Goal: Check status: Check status

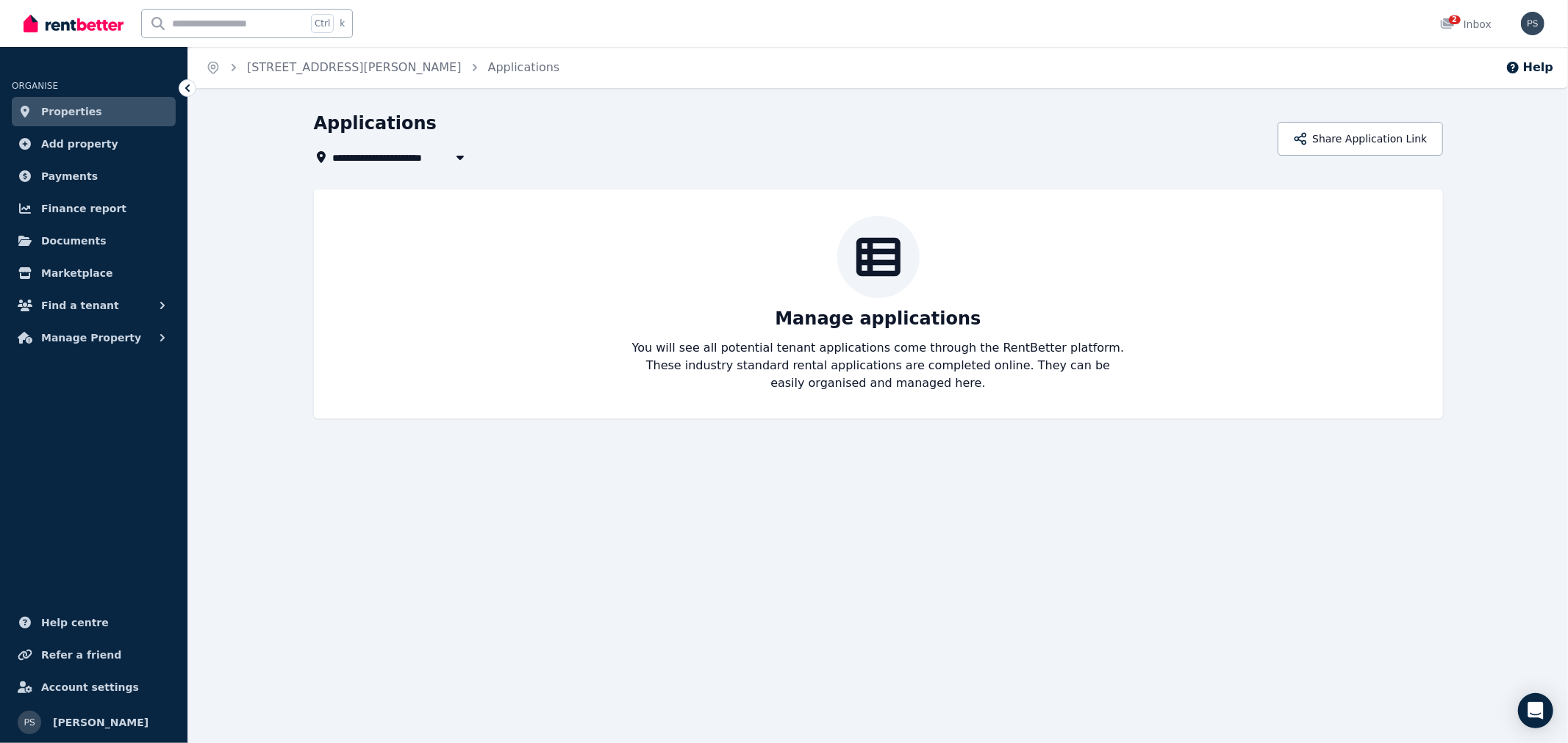
click at [101, 115] on link "Properties" at bounding box center [94, 111] width 164 height 29
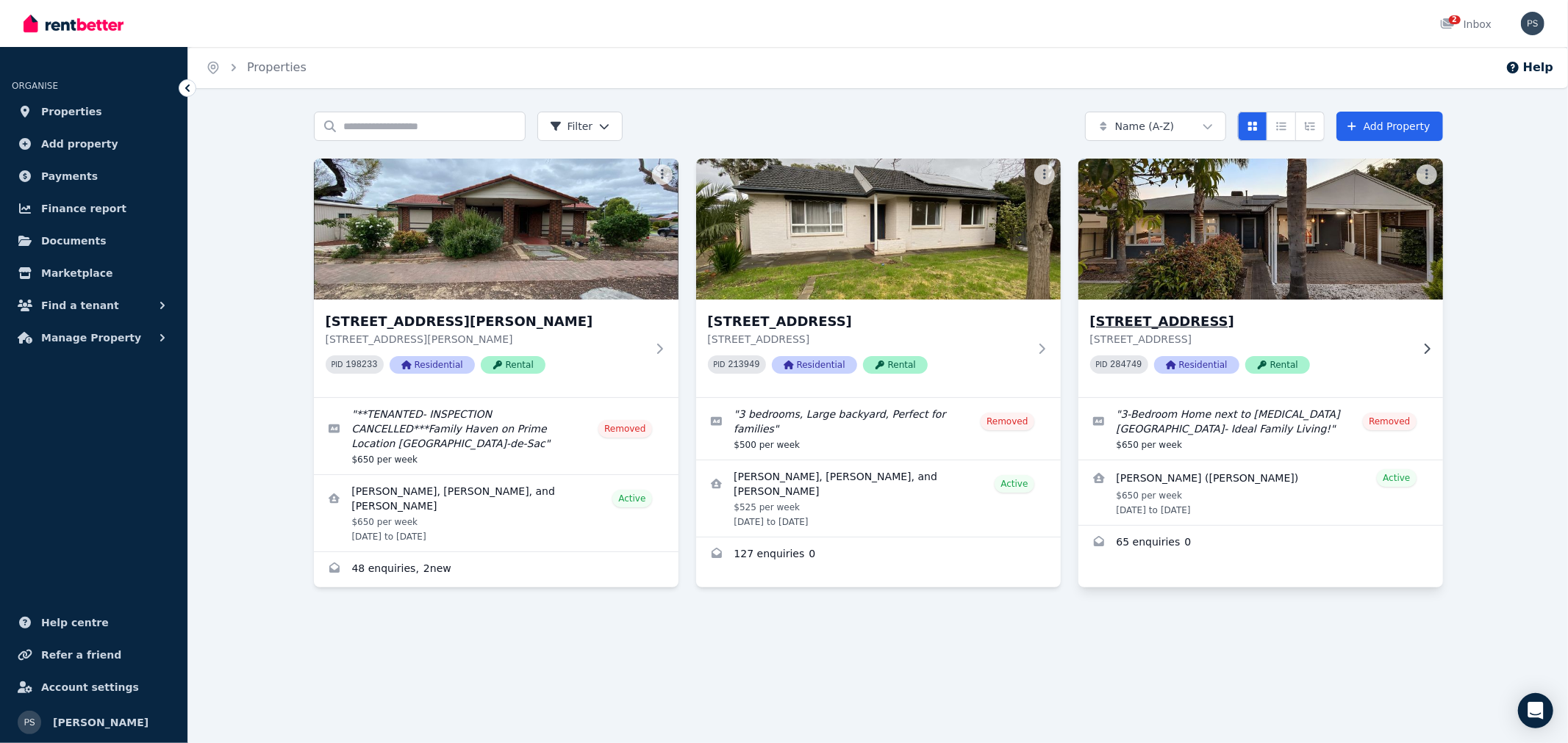
click at [1357, 210] on img at bounding box center [1260, 230] width 383 height 149
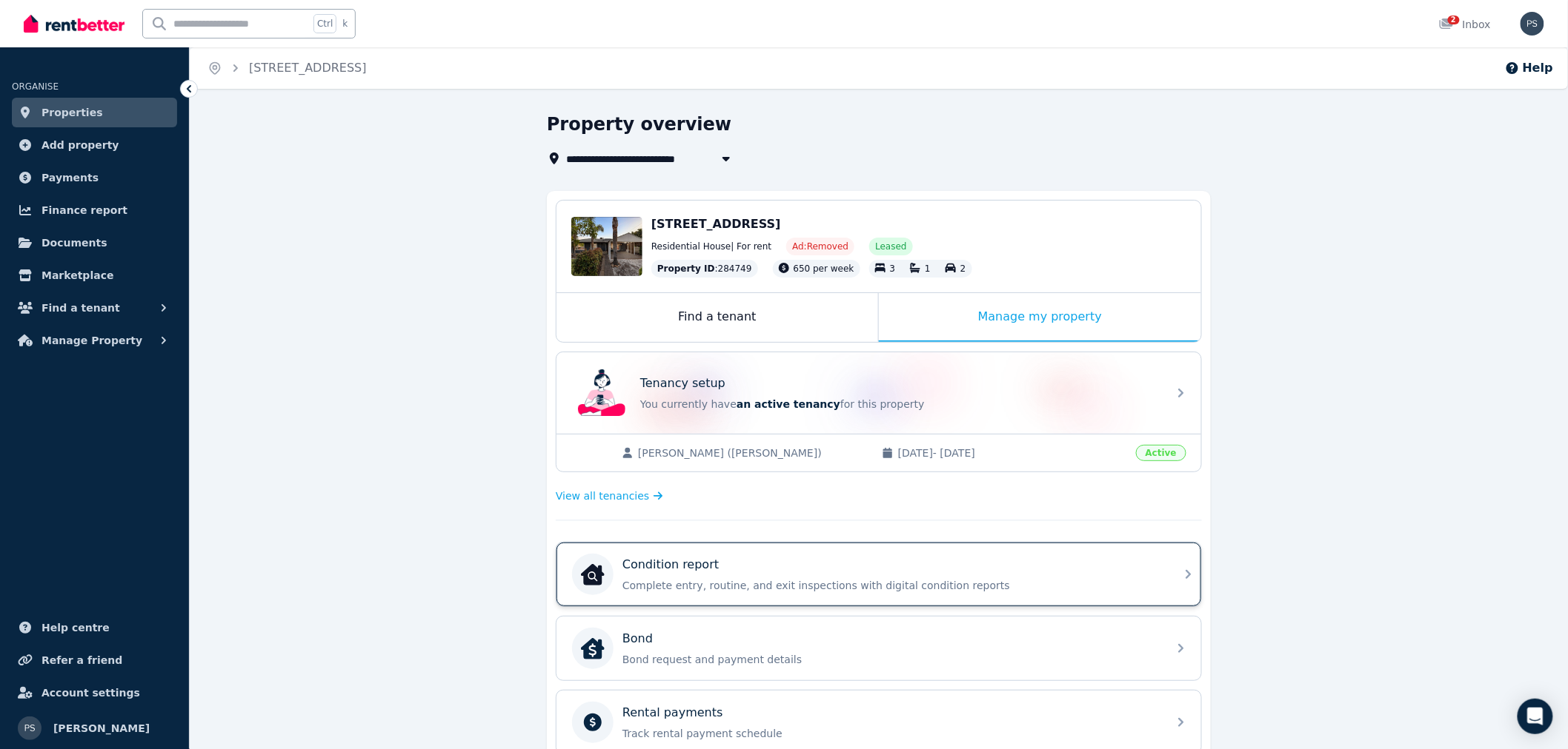
scroll to position [82, 0]
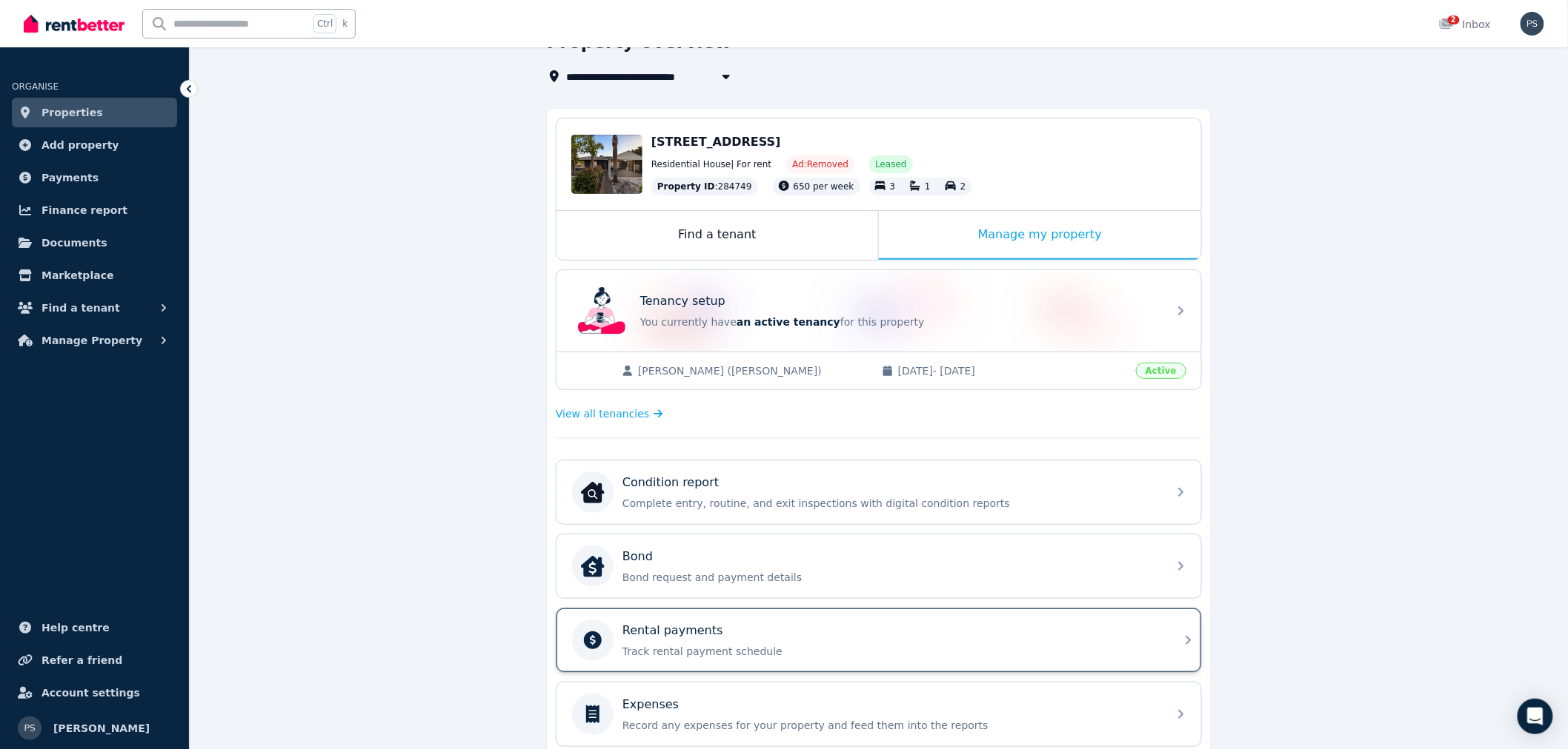
click at [730, 628] on div "Rental payments" at bounding box center [890, 630] width 536 height 18
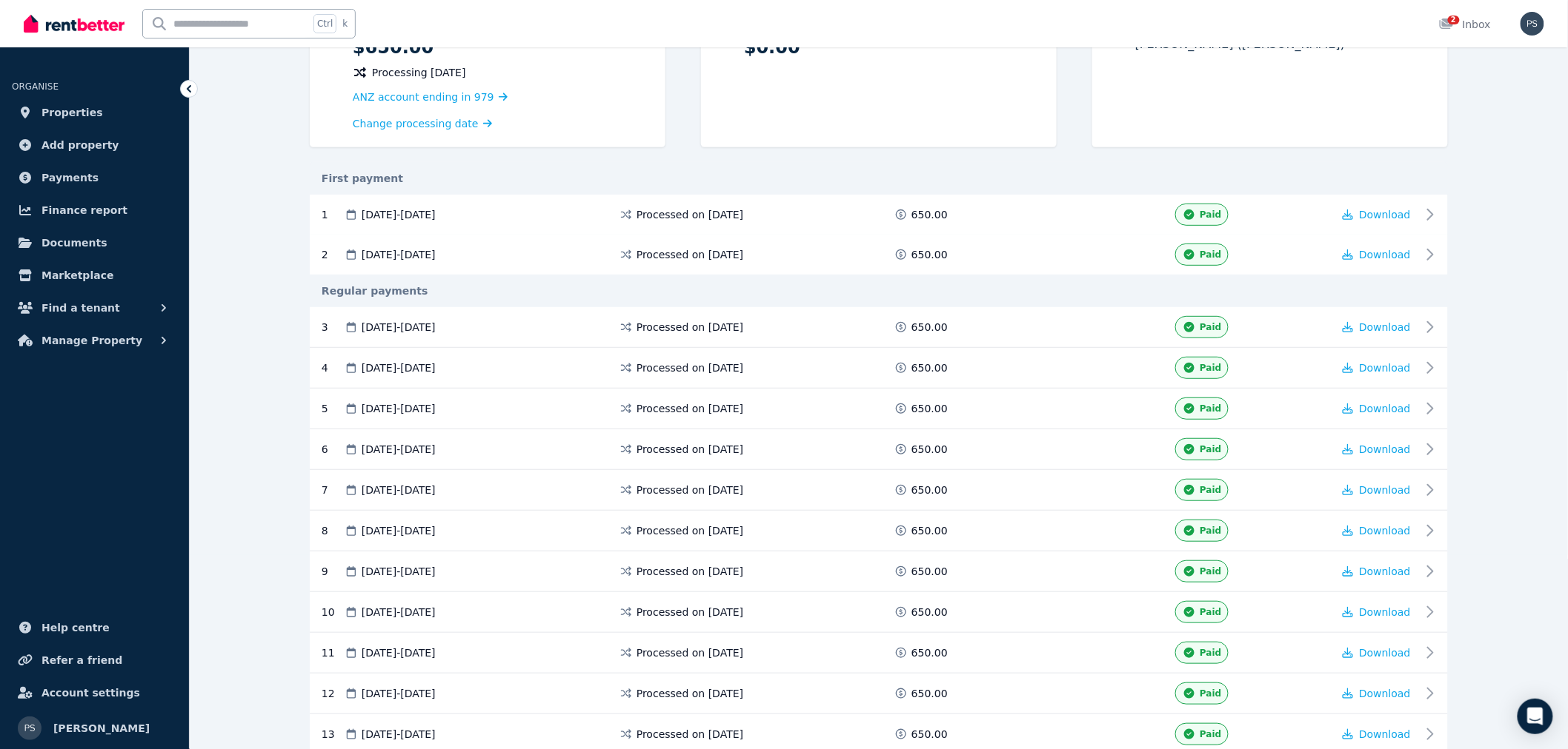
scroll to position [164, 0]
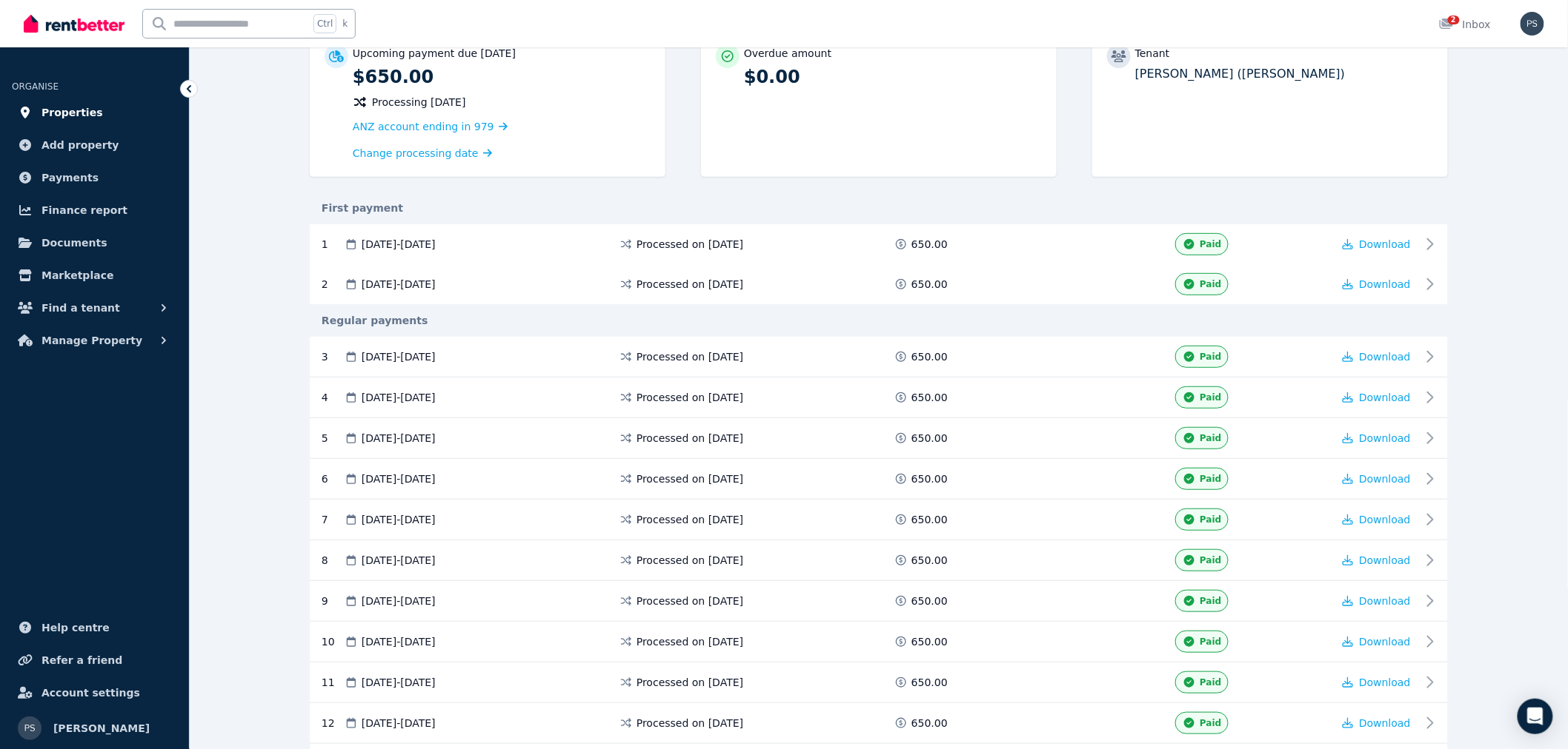
click at [120, 104] on link "Properties" at bounding box center [94, 112] width 165 height 29
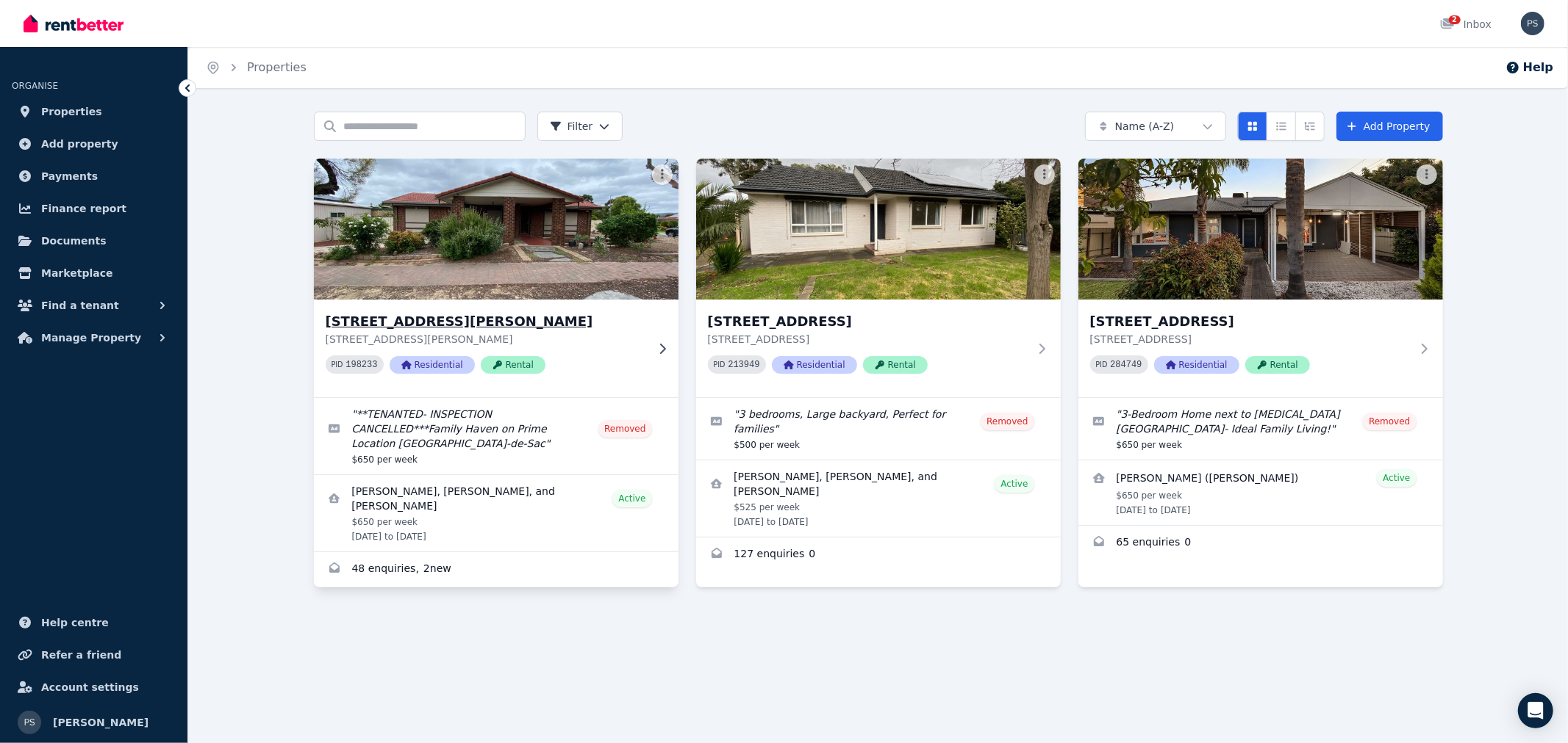
click at [571, 237] on img at bounding box center [495, 230] width 383 height 149
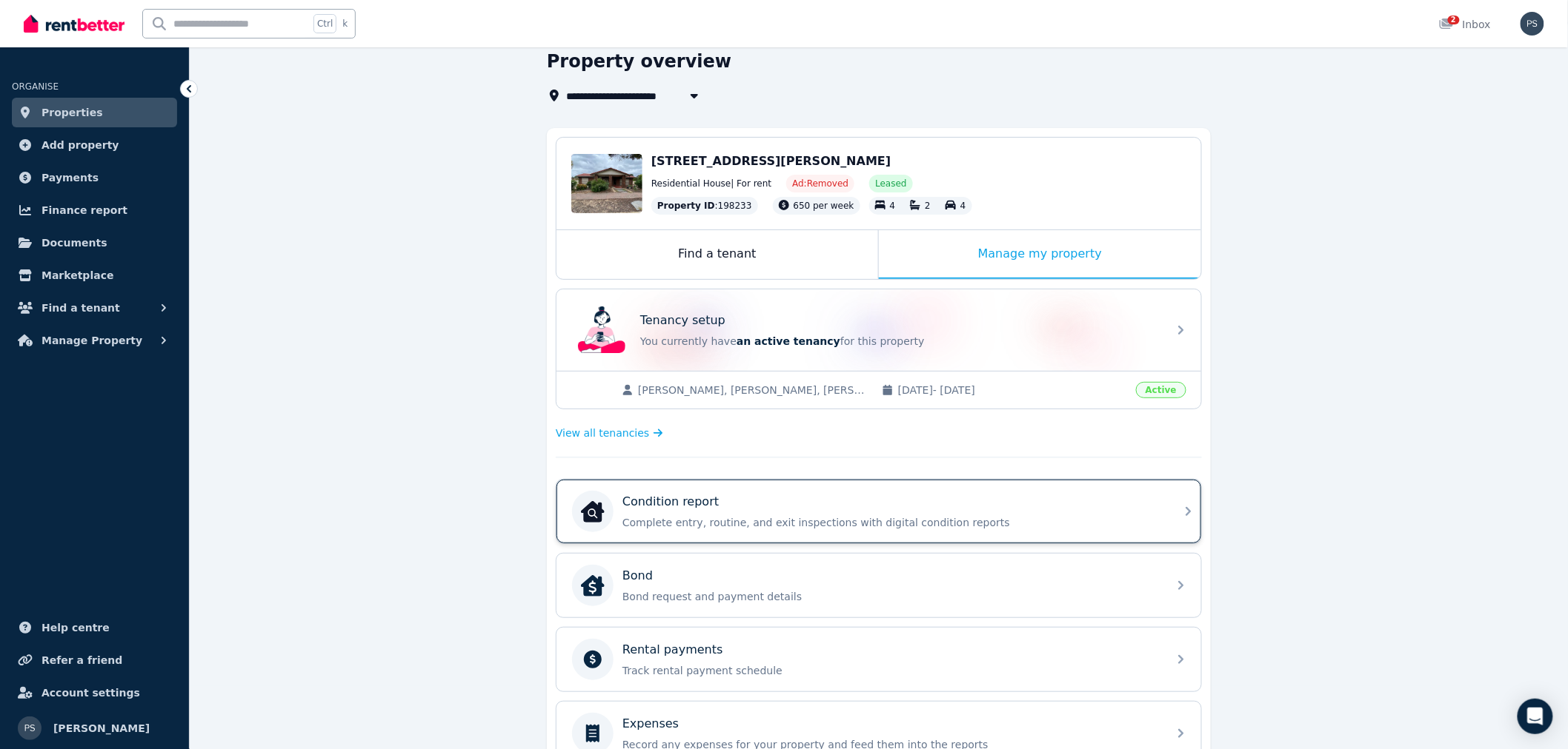
scroll to position [247, 0]
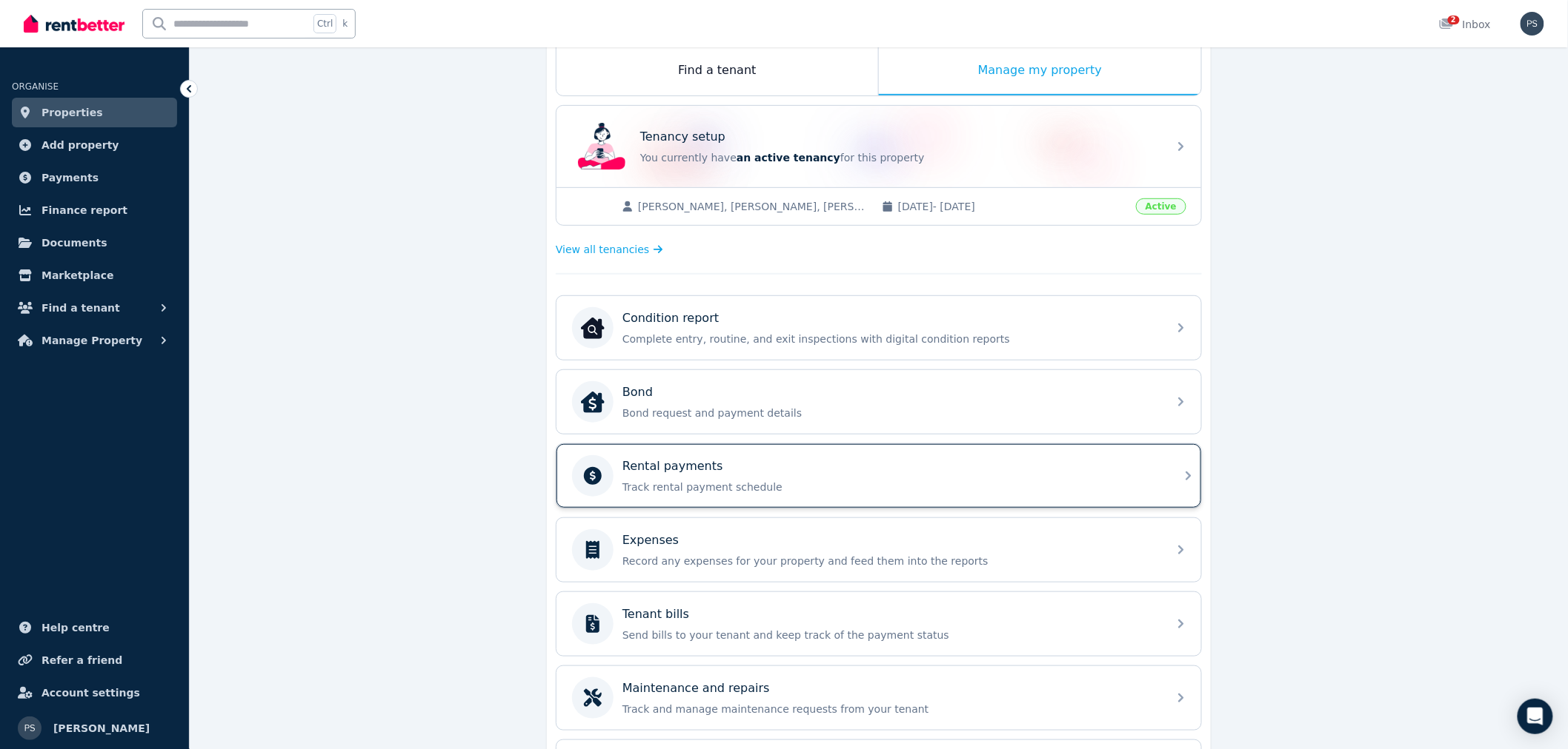
click at [823, 486] on p "Track rental payment schedule" at bounding box center [890, 487] width 536 height 15
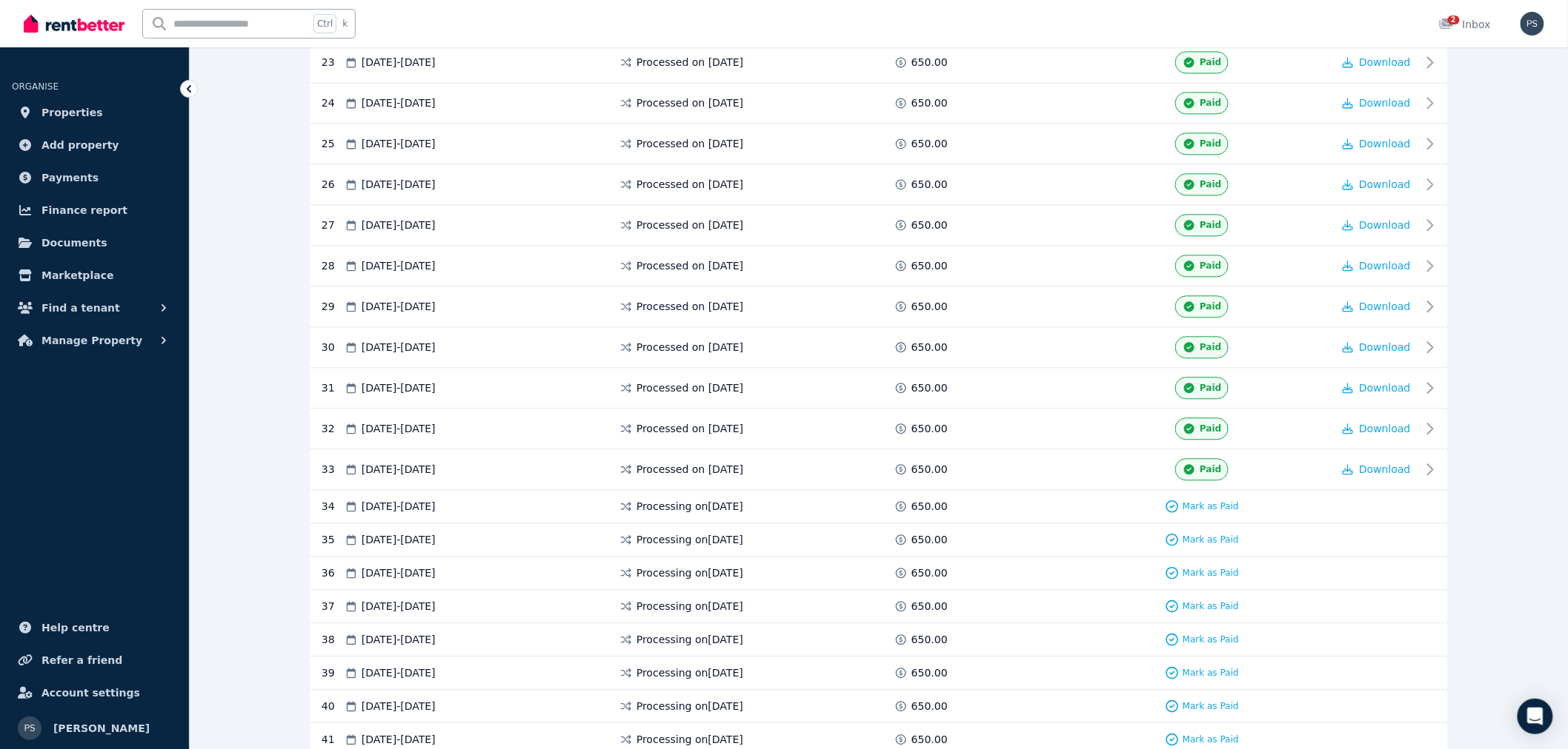
scroll to position [1315, 0]
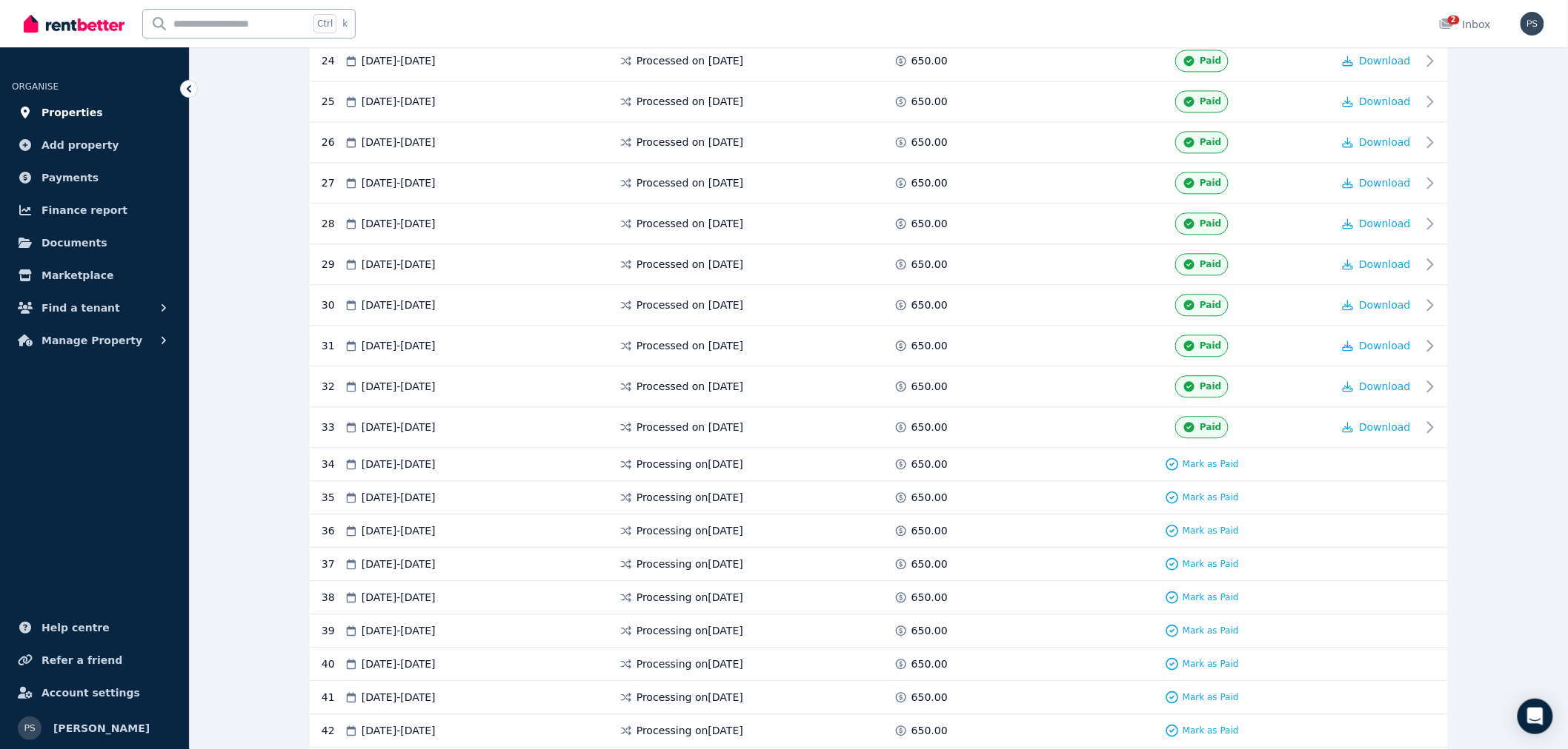
click at [104, 109] on link "Properties" at bounding box center [94, 112] width 165 height 29
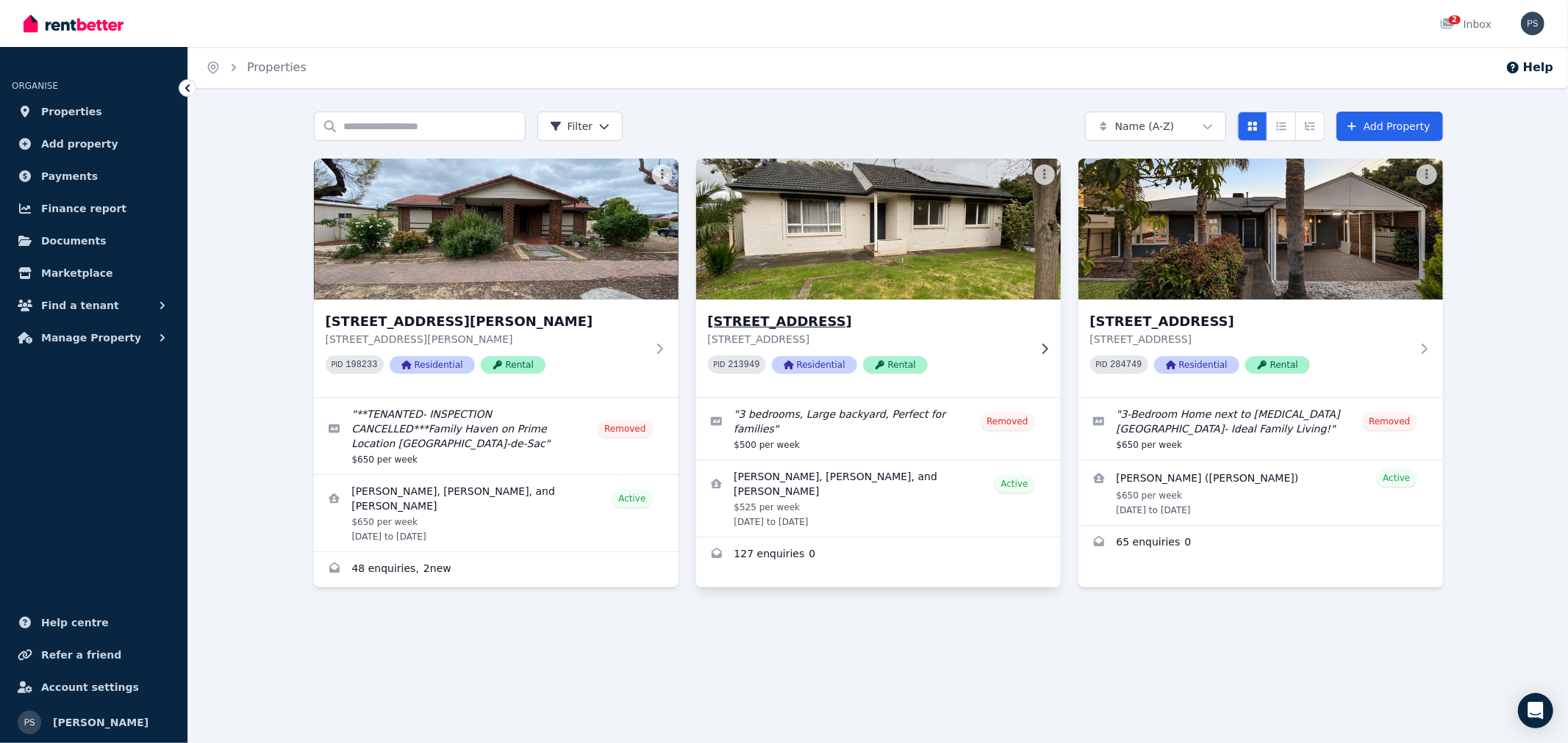
click at [957, 203] on img at bounding box center [878, 230] width 383 height 149
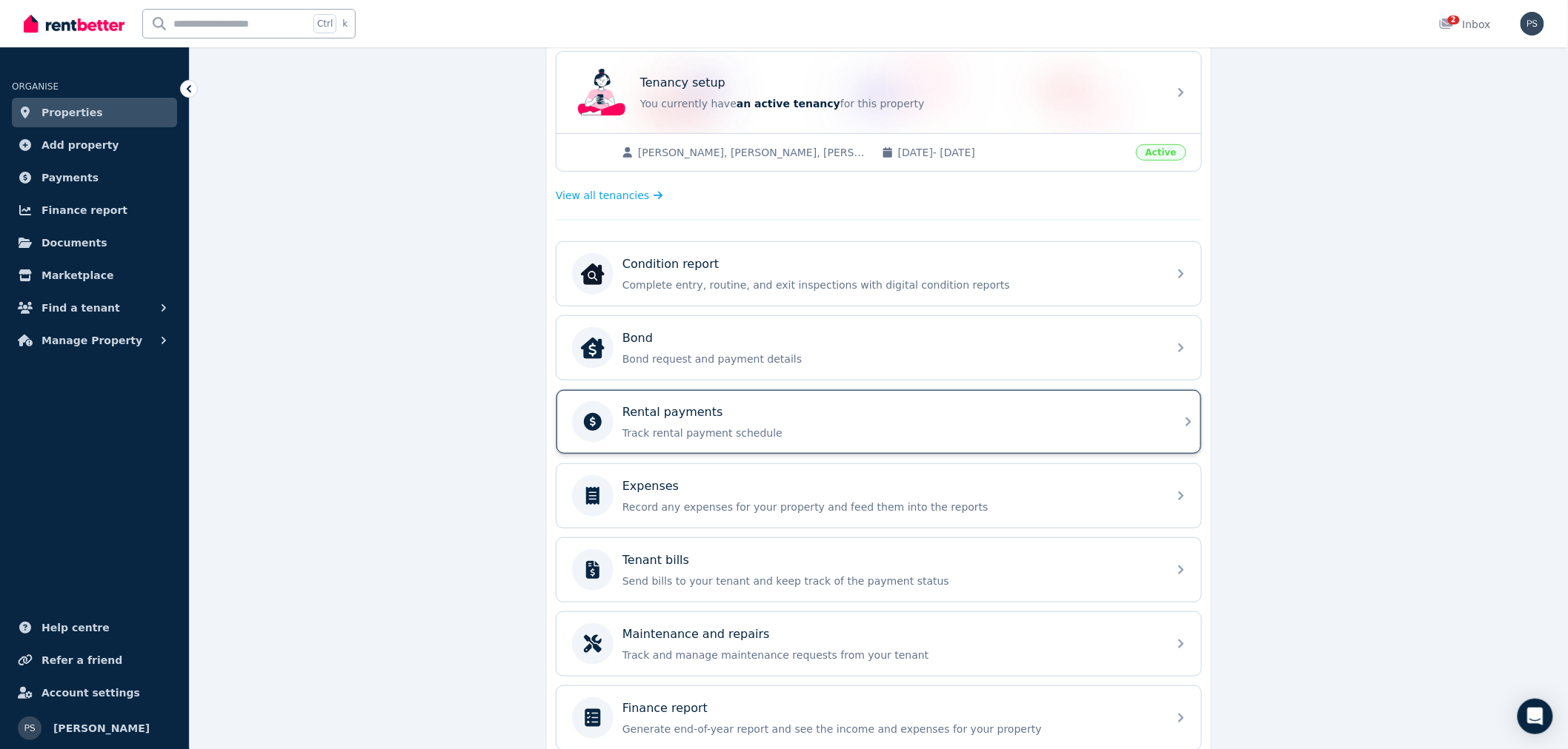
scroll to position [329, 0]
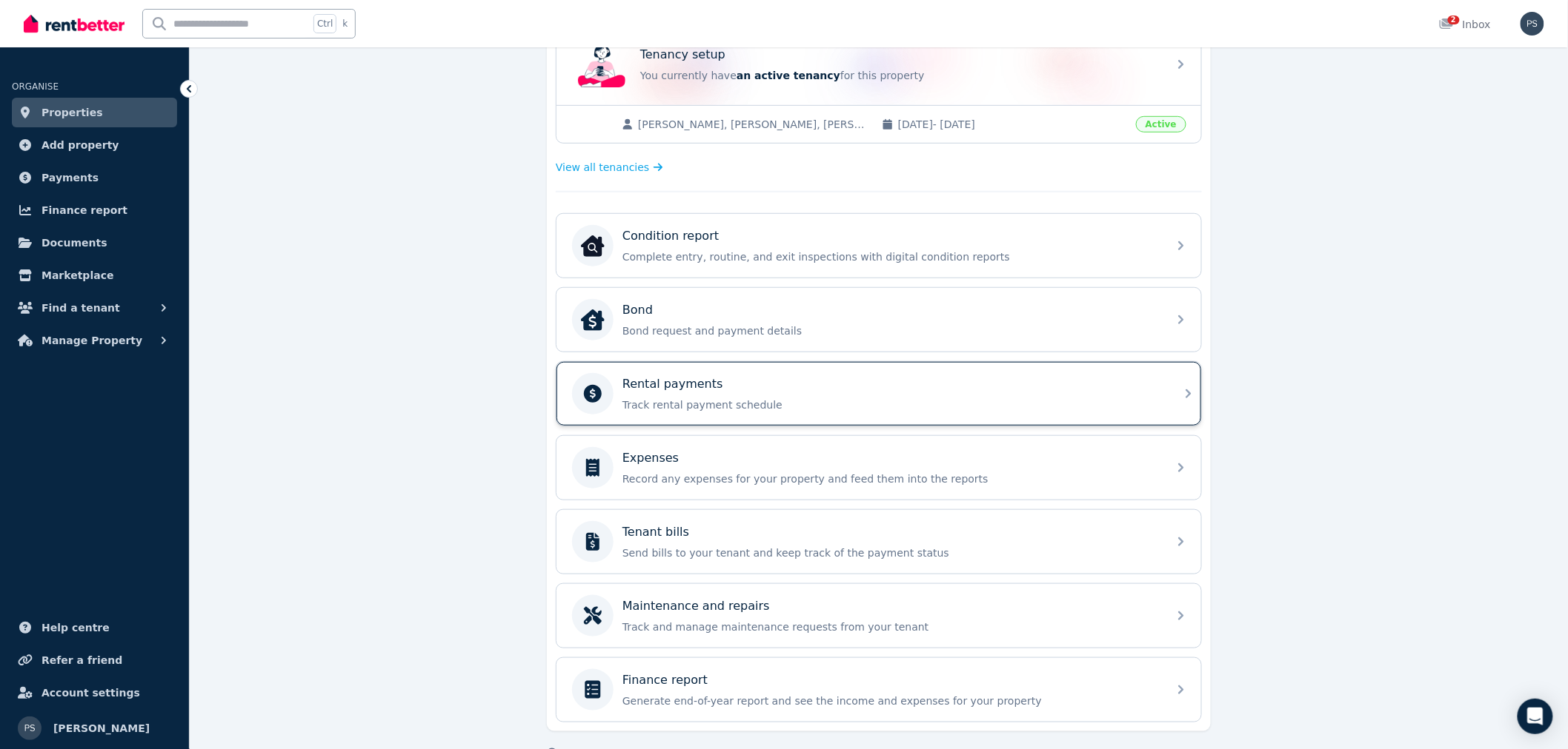
click at [745, 395] on div "Rental payments Track rental payment schedule" at bounding box center [890, 394] width 536 height 37
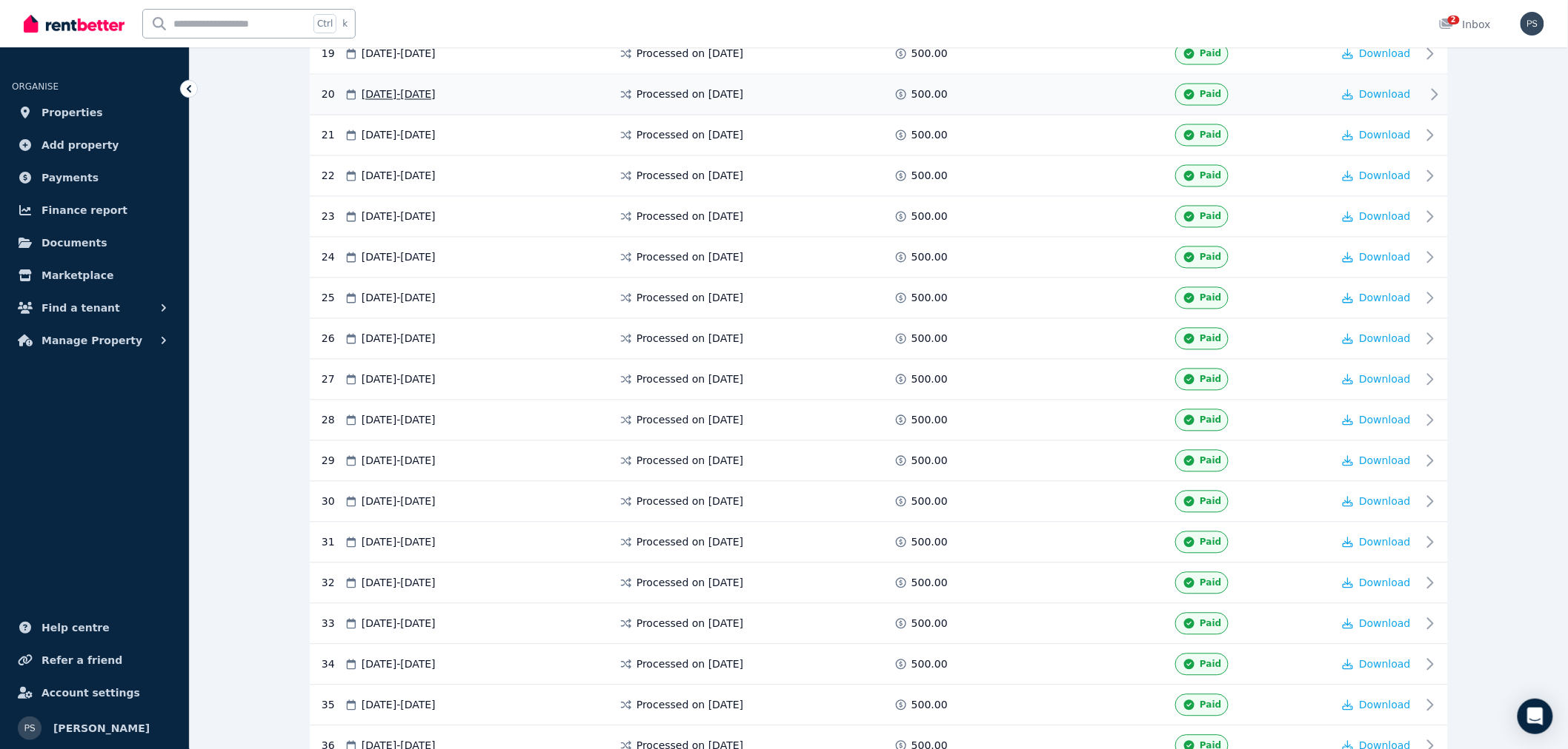
scroll to position [1069, 0]
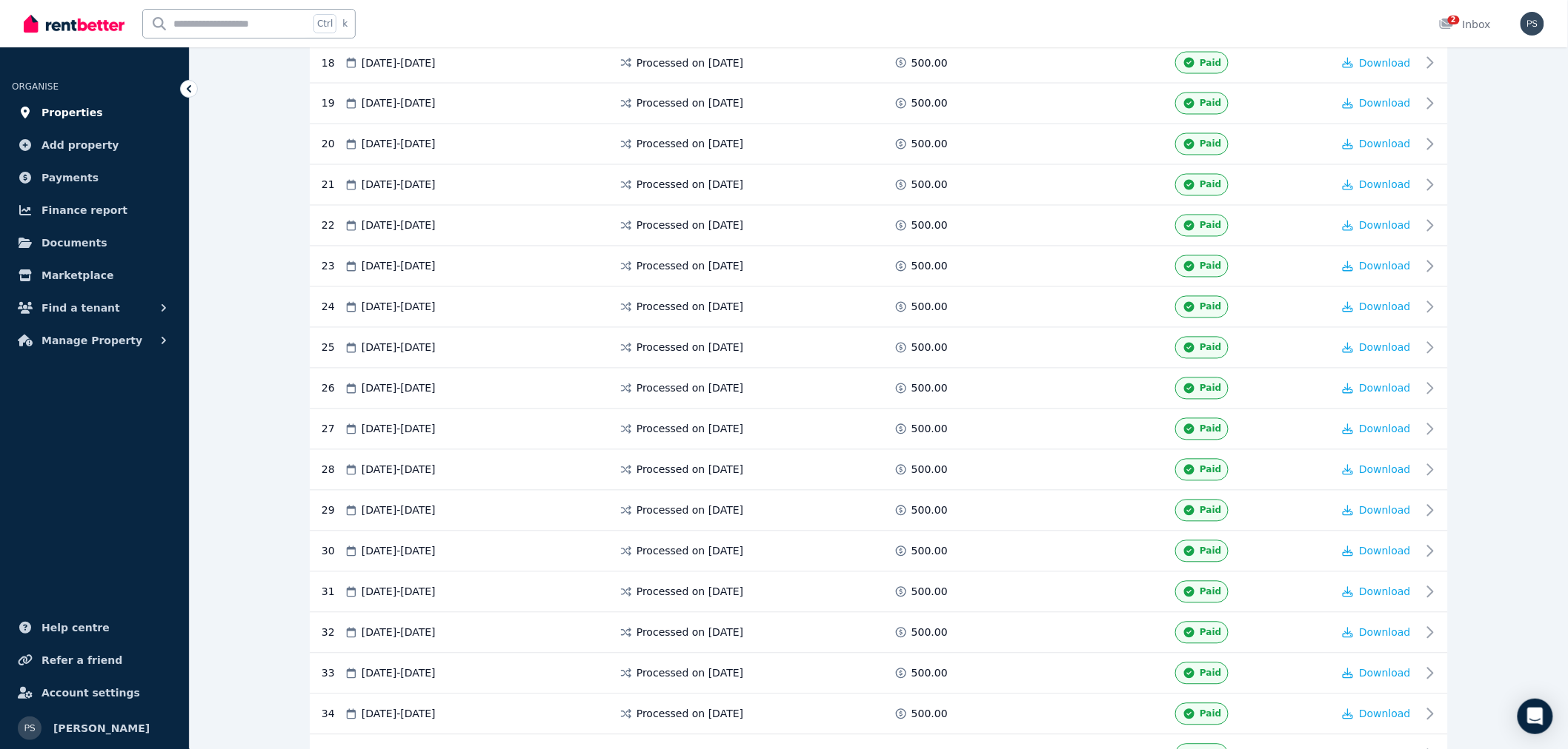
click at [112, 114] on link "Properties" at bounding box center [94, 112] width 165 height 29
